Goal: Information Seeking & Learning: Learn about a topic

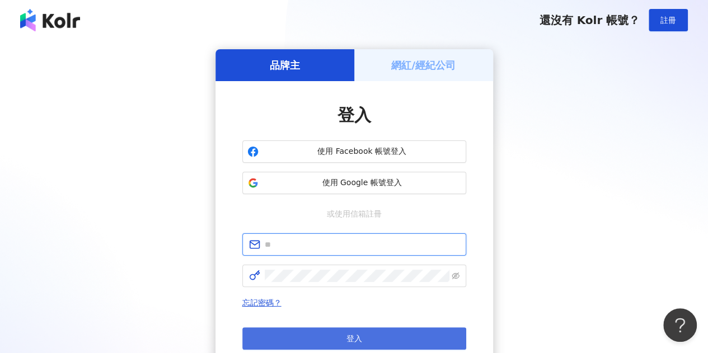
type input "**********"
click at [403, 330] on button "登入" at bounding box center [354, 338] width 224 height 22
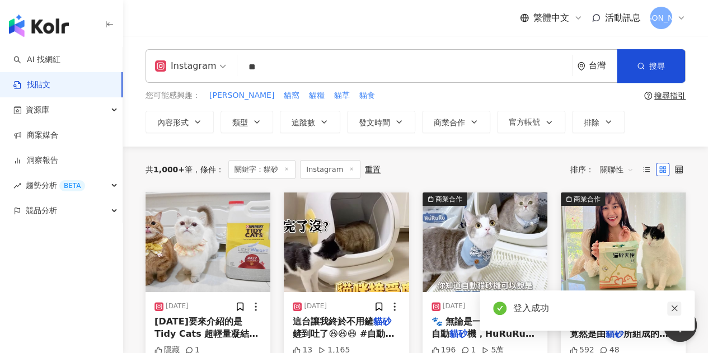
click at [675, 309] on icon "close" at bounding box center [674, 308] width 8 height 8
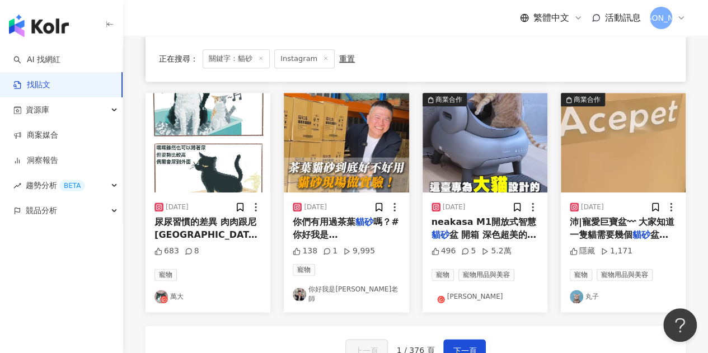
scroll to position [672, 0]
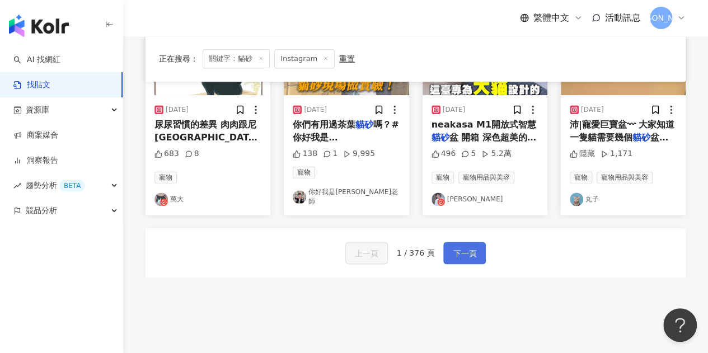
click at [456, 247] on span "下一頁" at bounding box center [465, 253] width 24 height 13
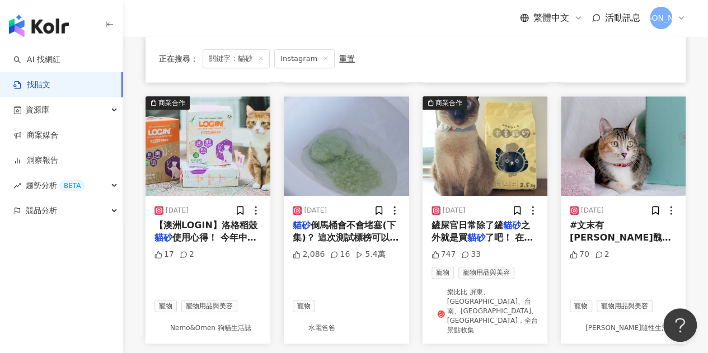
scroll to position [565, 0]
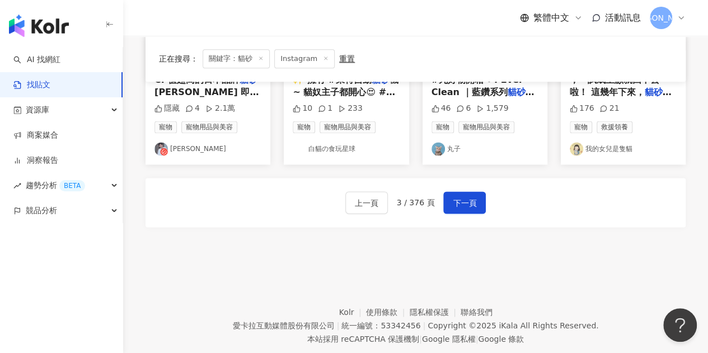
scroll to position [721, 0]
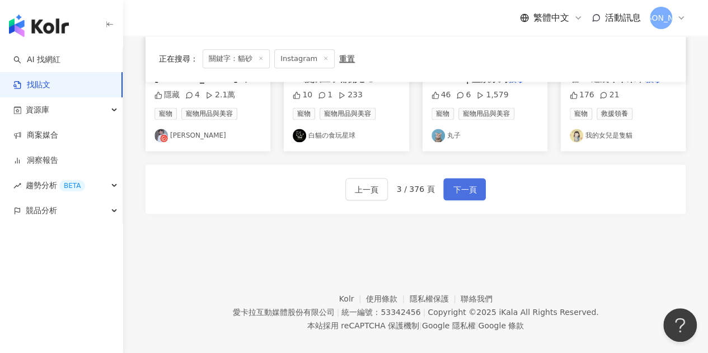
click at [466, 183] on span "下一頁" at bounding box center [465, 189] width 24 height 13
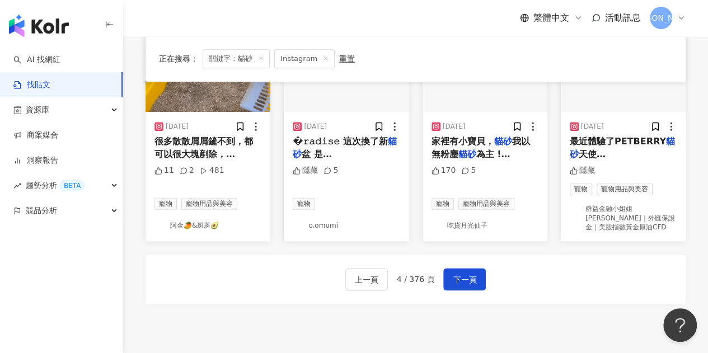
scroll to position [614, 0]
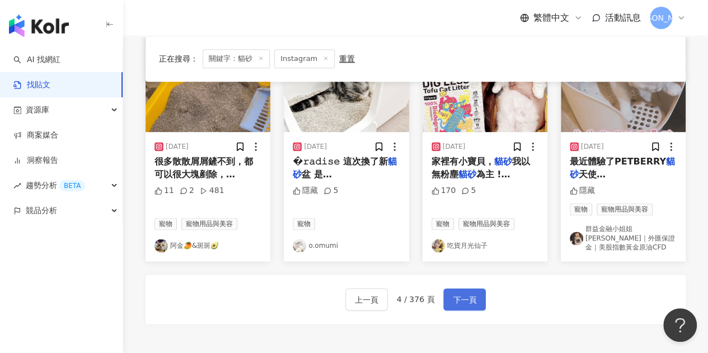
click at [471, 293] on span "下一頁" at bounding box center [465, 299] width 24 height 13
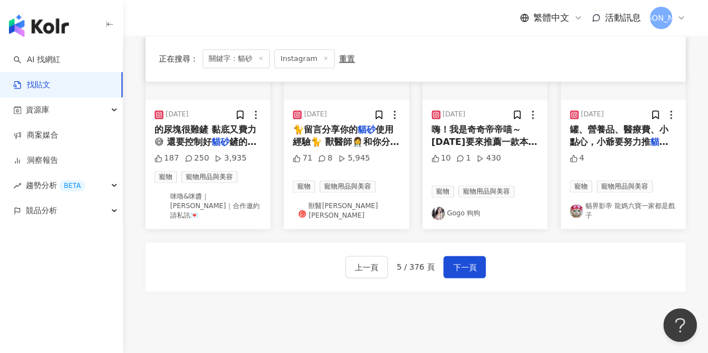
scroll to position [726, 0]
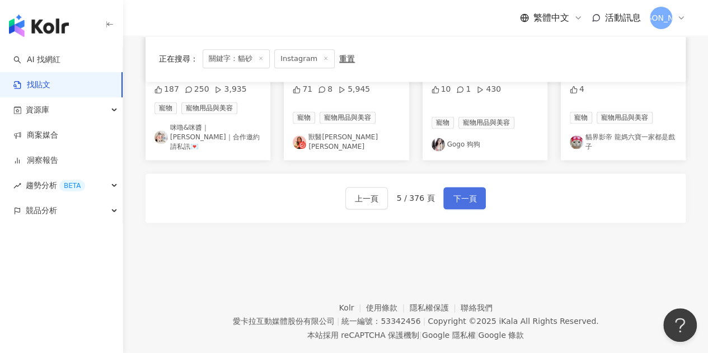
click at [444, 187] on button "下一頁" at bounding box center [464, 198] width 43 height 22
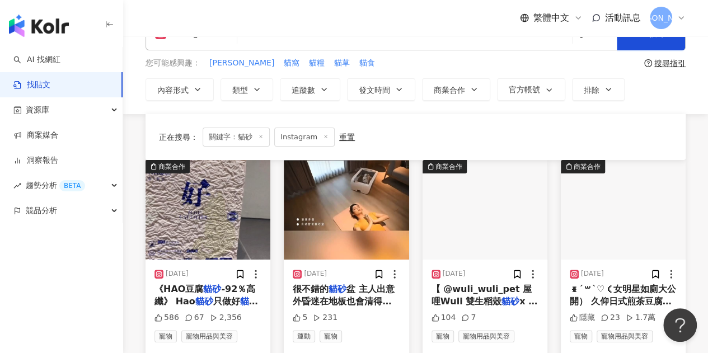
scroll to position [0, 0]
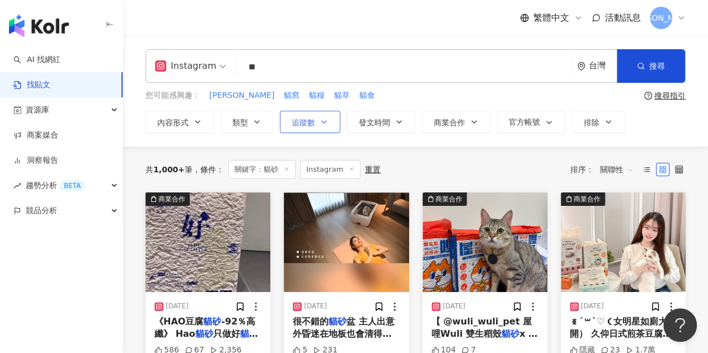
click at [307, 121] on span "追蹤數" at bounding box center [304, 122] width 24 height 9
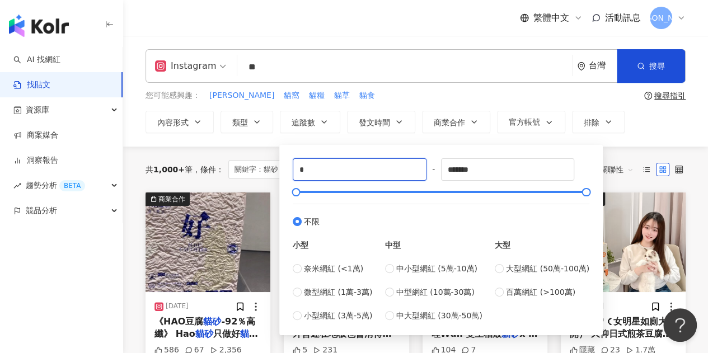
drag, startPoint x: 328, startPoint y: 172, endPoint x: 244, endPoint y: 157, distance: 85.7
type input "****"
click at [444, 92] on div "您可能感興趣： 凱舒 貓窩 貓糧 貓草 貓食" at bounding box center [392, 96] width 494 height 12
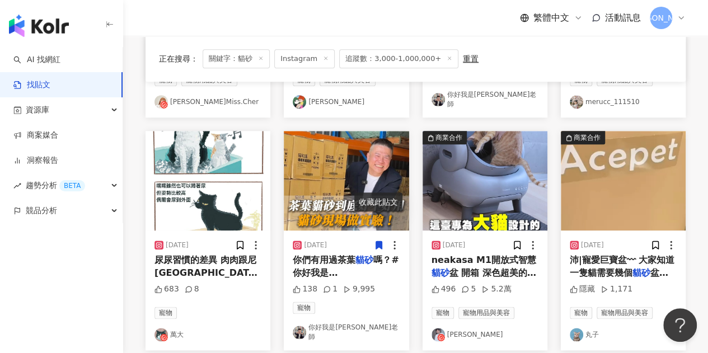
scroll to position [553, 0]
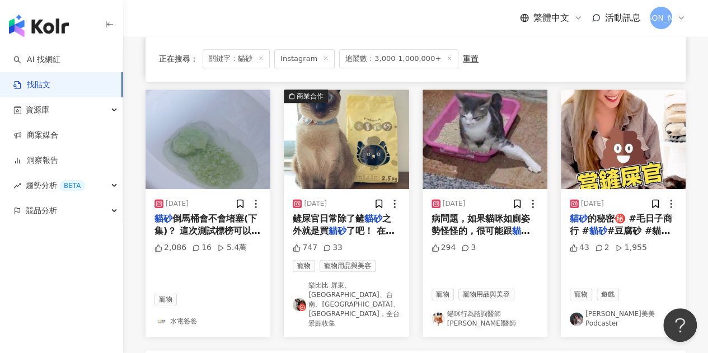
scroll to position [558, 0]
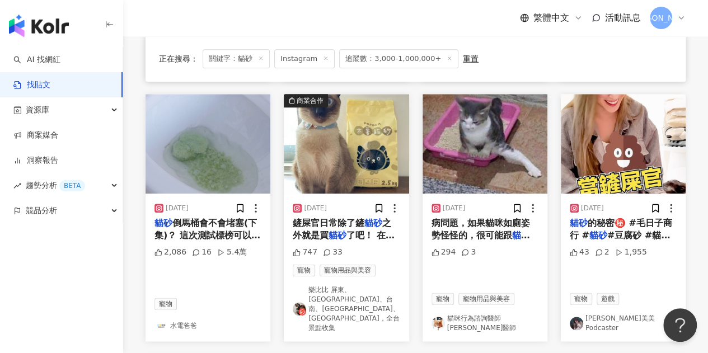
click at [321, 218] on span "鏟屎官日常除了鏟" at bounding box center [329, 223] width 72 height 11
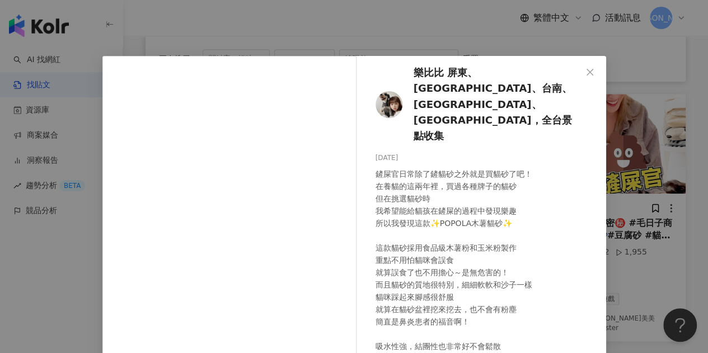
click at [518, 39] on div "樂比比 屏東、高雄、台南、嘉義、[GEOGRAPHIC_DATA]，全台景點收集 [DATE] 747 33 查看原始貼文" at bounding box center [354, 176] width 708 height 353
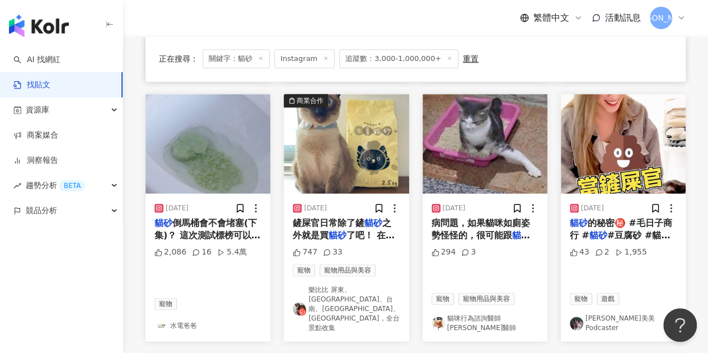
drag, startPoint x: 330, startPoint y: 231, endPoint x: 347, endPoint y: 246, distance: 22.6
click at [347, 247] on div "747 33" at bounding box center [346, 252] width 107 height 11
click at [373, 230] on span "了吧！ 在養貓的這兩年裡，買過各種牌子的" at bounding box center [344, 248] width 102 height 36
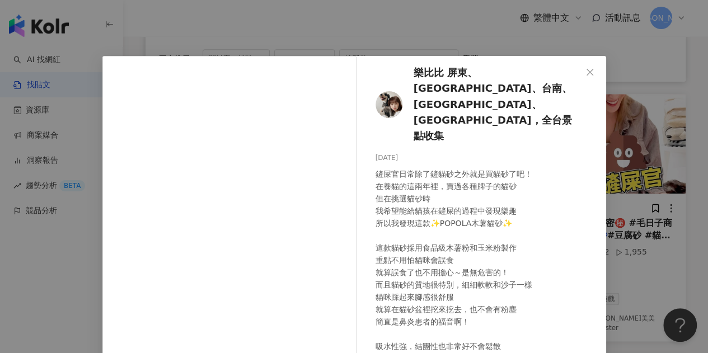
scroll to position [0, 0]
click at [428, 37] on div "樂比比 屏東、高雄、台南、嘉義、[GEOGRAPHIC_DATA]，全台景點收集 [DATE] 747 33 查看原始貼文" at bounding box center [354, 176] width 708 height 353
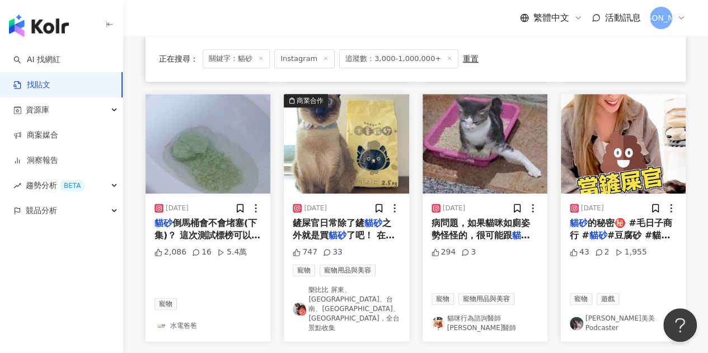
click at [376, 155] on img at bounding box center [346, 144] width 125 height 100
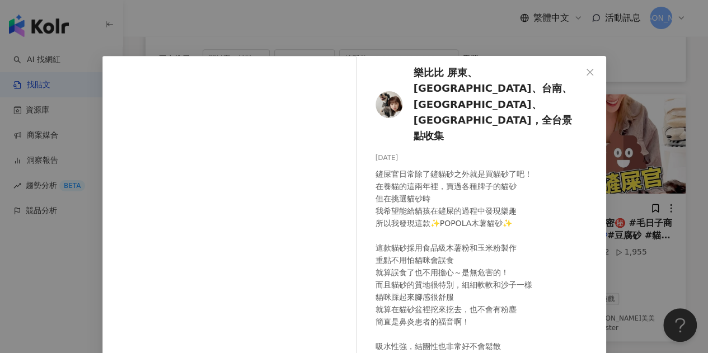
click at [483, 50] on div "樂比比 屏東、高雄、台南、嘉義、[GEOGRAPHIC_DATA]，全台景點收集 [DATE] 747 33 查看原始貼文" at bounding box center [354, 176] width 708 height 353
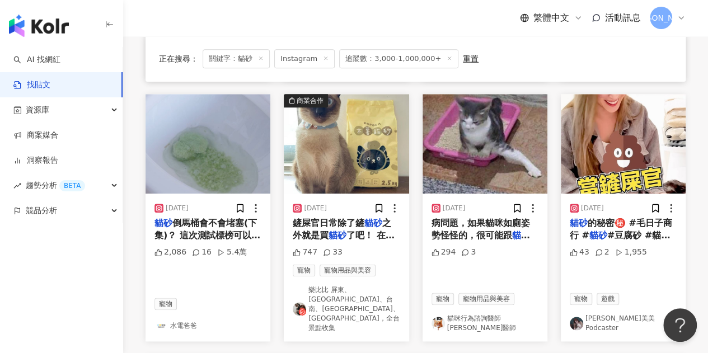
click at [394, 203] on icon at bounding box center [394, 208] width 11 height 11
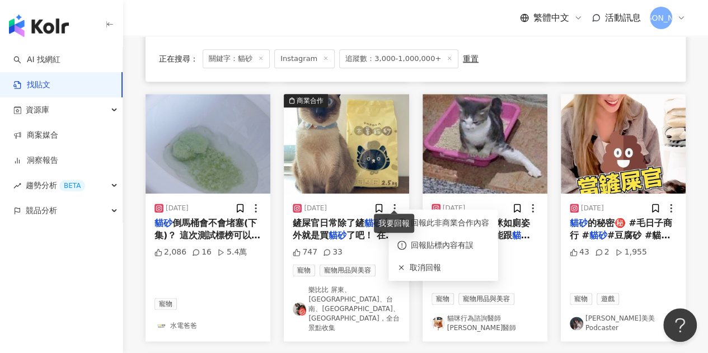
click at [332, 238] on div "[DATE] 鏟屎官日常除了鏟 貓砂 之外就是買 貓砂 了吧！ 在養貓的這兩年裡，買過各種牌子的 貓砂 但在挑選 貓砂 時 我希望能給貓孩在鏟屎的過程中發現樂…" at bounding box center [346, 268] width 125 height 148
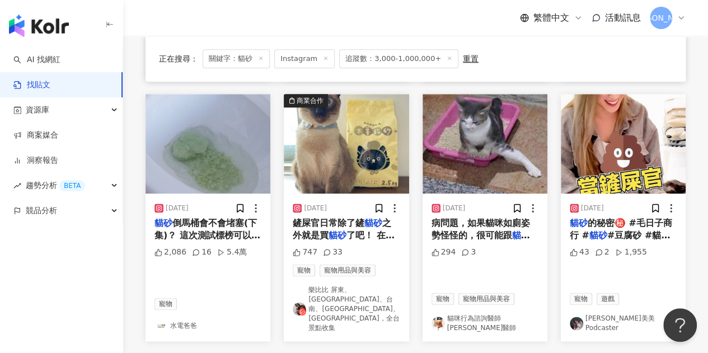
click at [320, 294] on link "樂比比 屏東、[GEOGRAPHIC_DATA]、台南、[GEOGRAPHIC_DATA]、[GEOGRAPHIC_DATA]，全台景點收集" at bounding box center [346, 308] width 107 height 47
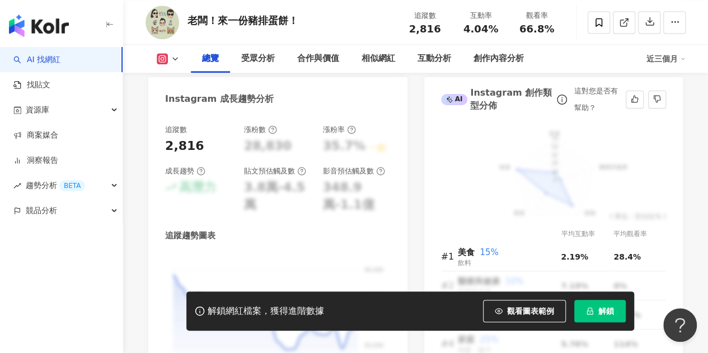
scroll to position [504, 0]
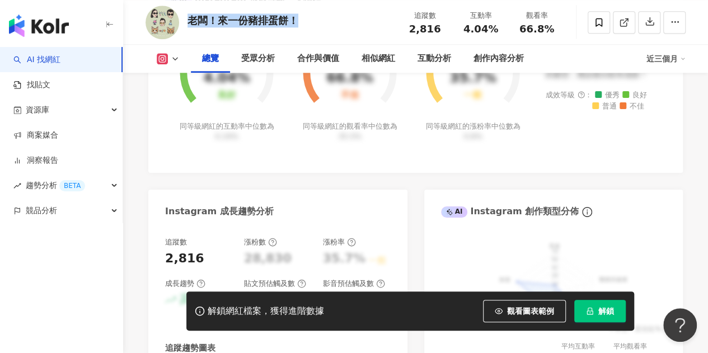
drag, startPoint x: 191, startPoint y: 20, endPoint x: 308, endPoint y: 21, distance: 117.0
click at [308, 21] on div "老闆！來一份豬排蛋餅！ 追蹤數 2,816 互動率 4.04% 觀看率 66.8%" at bounding box center [415, 22] width 585 height 44
copy div "老闆！來一份豬排蛋餅！"
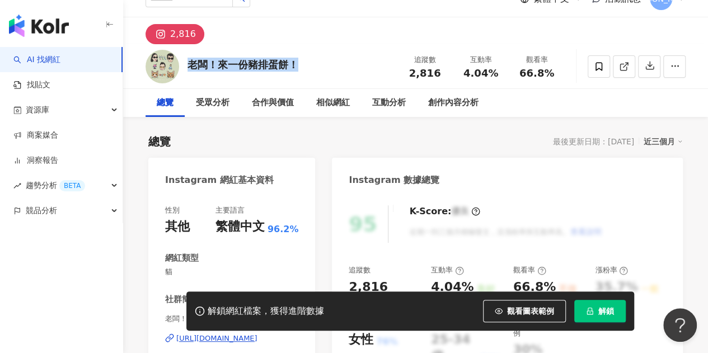
scroll to position [0, 0]
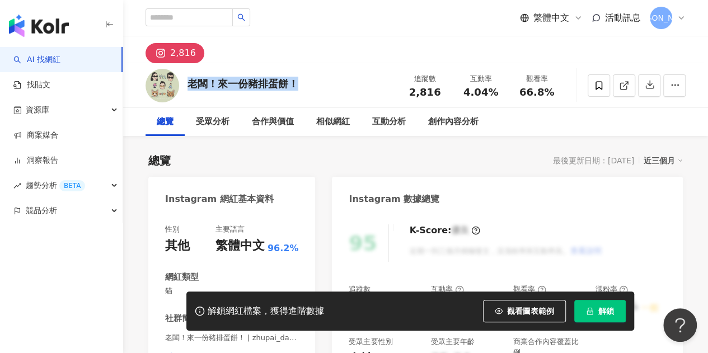
click at [186, 54] on div "2,816" at bounding box center [183, 53] width 26 height 16
click at [167, 86] on img at bounding box center [162, 86] width 34 height 34
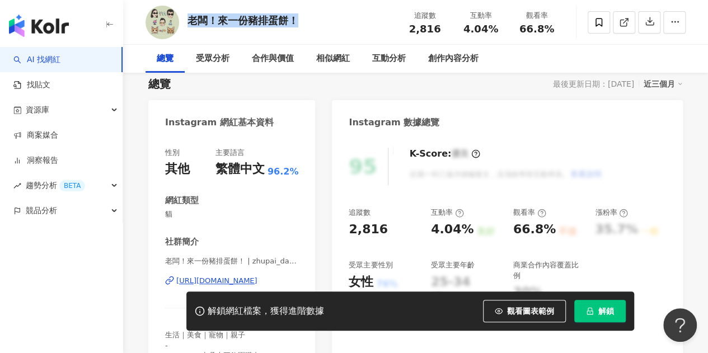
scroll to position [168, 0]
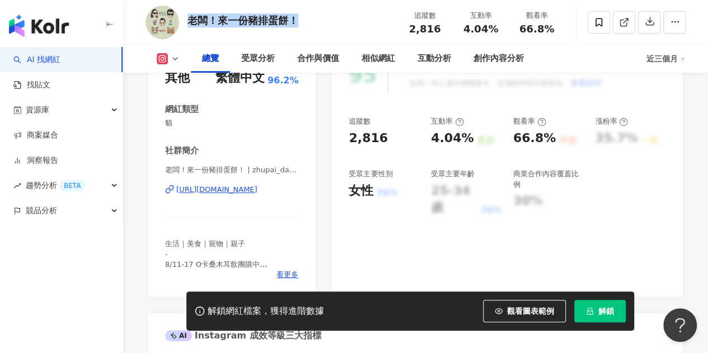
click at [223, 194] on div "https://www.instagram.com/zhupai_danbing/" at bounding box center [216, 190] width 81 height 10
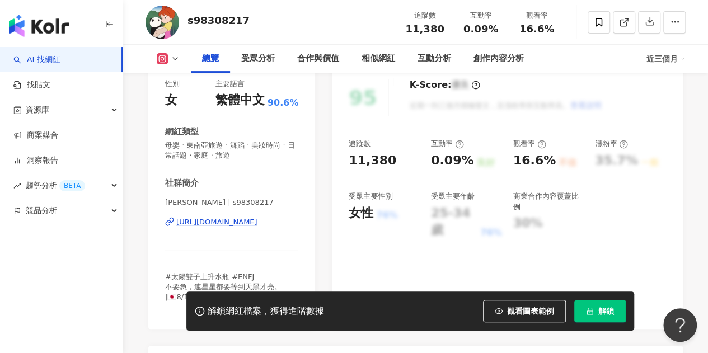
scroll to position [168, 0]
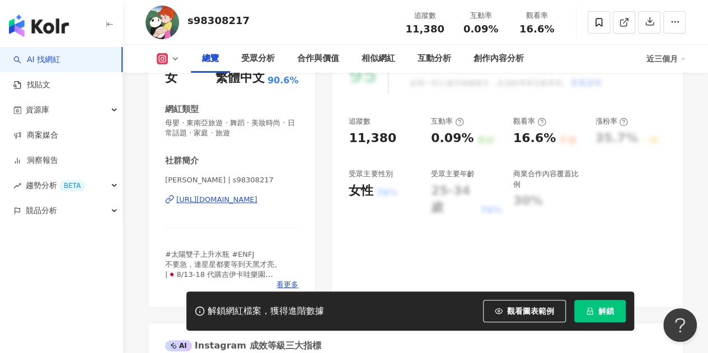
click at [228, 201] on div "https://www.instagram.com/s98308217/" at bounding box center [216, 200] width 81 height 10
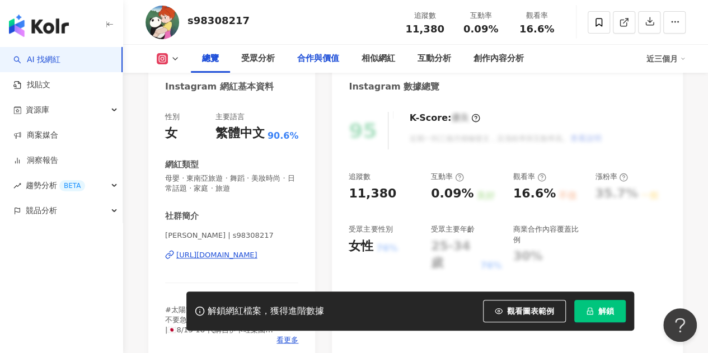
scroll to position [112, 0]
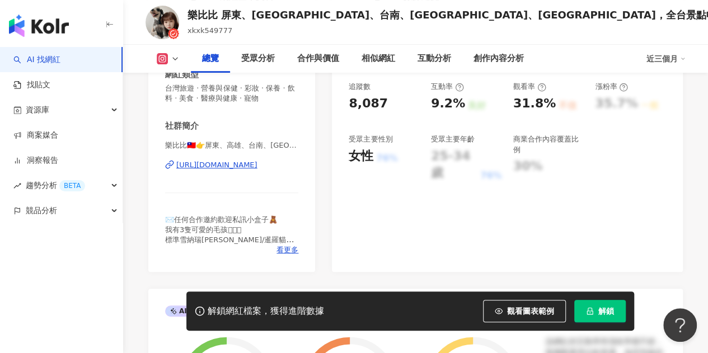
scroll to position [224, 0]
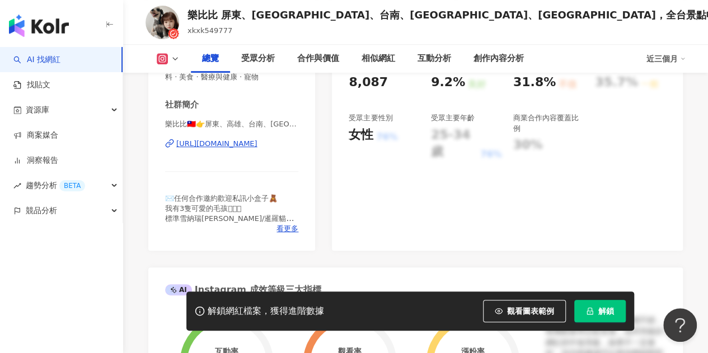
click at [255, 145] on div "https://www.instagram.com/xkxk549777/" at bounding box center [216, 144] width 81 height 10
